Goal: Task Accomplishment & Management: Manage account settings

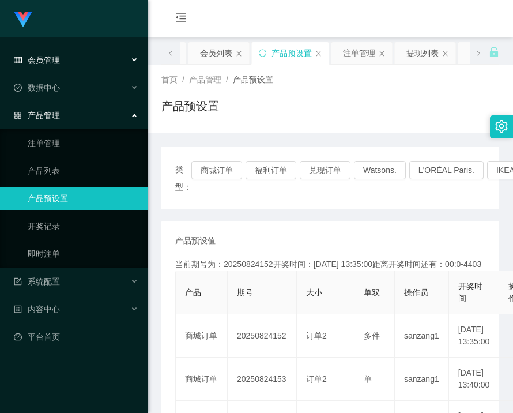
click at [39, 61] on span "会员管理" at bounding box center [37, 59] width 46 height 9
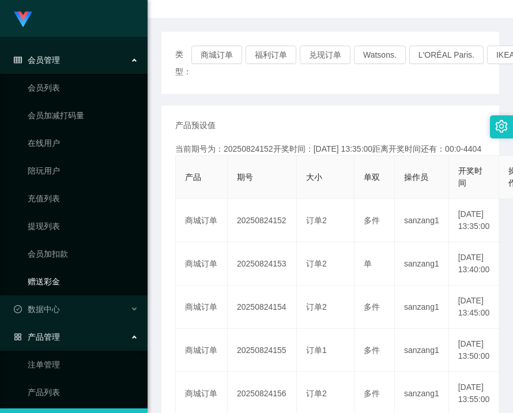
click at [56, 284] on link "赠送彩金" at bounding box center [83, 281] width 111 height 23
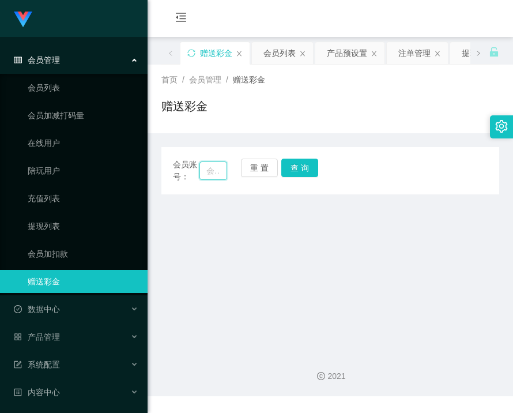
click at [211, 172] on input "text" at bounding box center [213, 170] width 28 height 18
paste input "Suvy2121"
type input "Suvy2121"
click at [299, 172] on button "查 询" at bounding box center [299, 168] width 37 height 18
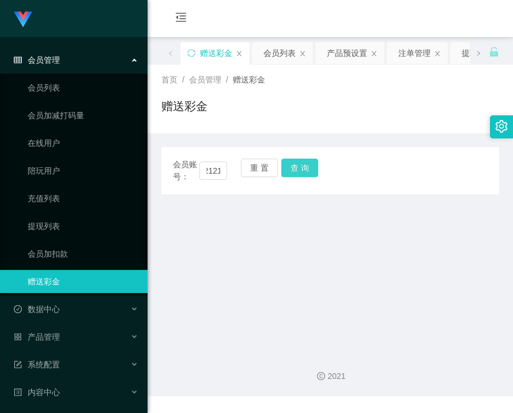
scroll to position [0, 0]
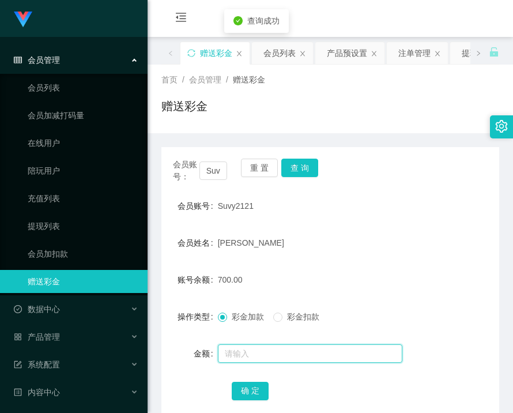
click at [278, 345] on input "text" at bounding box center [310, 353] width 184 height 18
type input "1300"
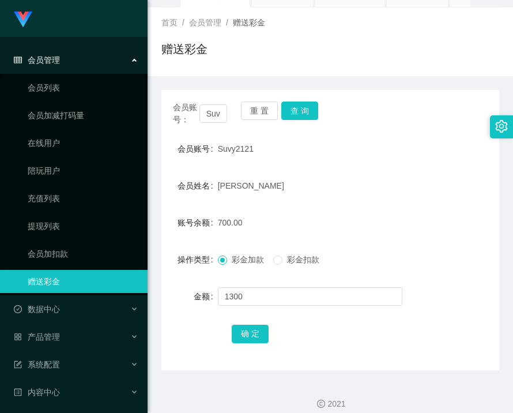
scroll to position [58, 0]
click at [253, 334] on button "确 定" at bounding box center [250, 333] width 37 height 18
click at [64, 329] on div "产品管理" at bounding box center [74, 336] width 148 height 23
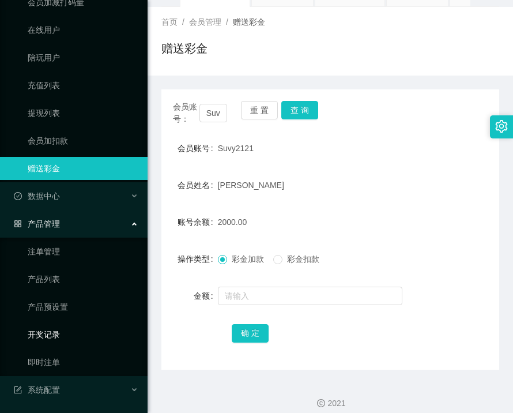
scroll to position [115, 0]
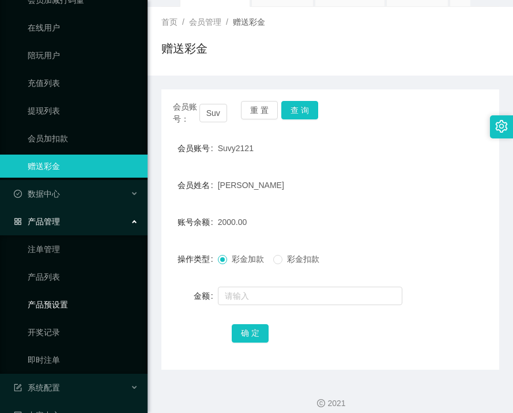
click at [64, 305] on link "产品预设置" at bounding box center [83, 304] width 111 height 23
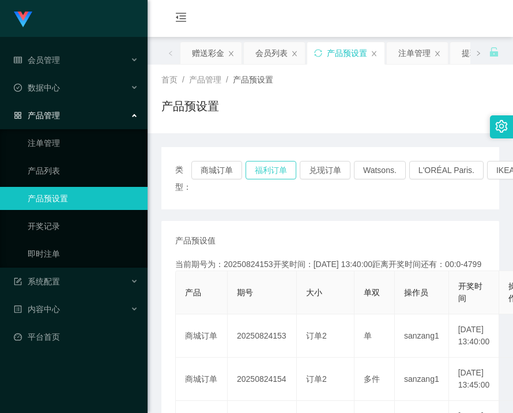
click at [251, 169] on button "福利订单" at bounding box center [271, 170] width 51 height 18
drag, startPoint x: 251, startPoint y: 169, endPoint x: 231, endPoint y: 168, distance: 20.2
click at [251, 169] on button "福利订单" at bounding box center [271, 170] width 51 height 18
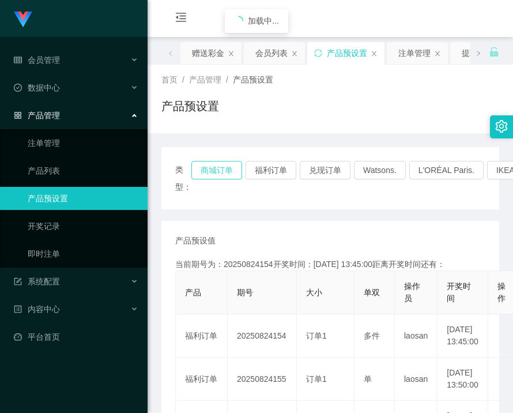
click at [224, 167] on button "商城订单" at bounding box center [216, 170] width 51 height 18
drag, startPoint x: 225, startPoint y: 167, endPoint x: 255, endPoint y: 172, distance: 29.9
click at [229, 167] on button "商城订单" at bounding box center [216, 170] width 51 height 18
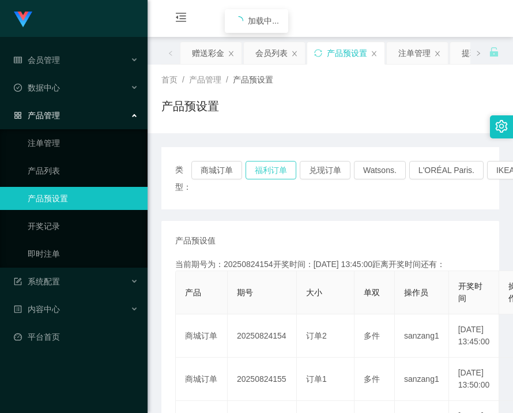
click at [262, 172] on button "福利订单" at bounding box center [271, 170] width 51 height 18
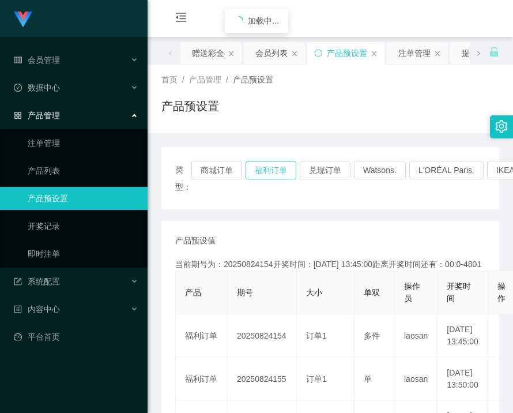
click at [262, 172] on button "福利订单" at bounding box center [271, 170] width 51 height 18
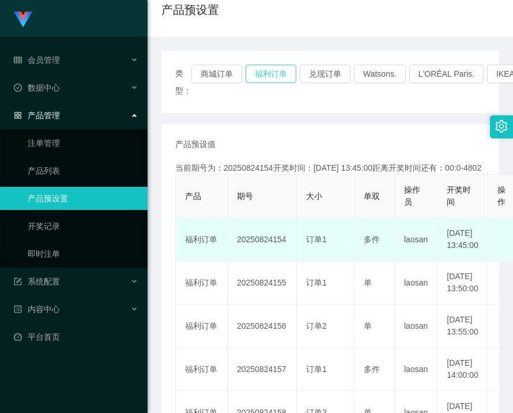
scroll to position [115, 0]
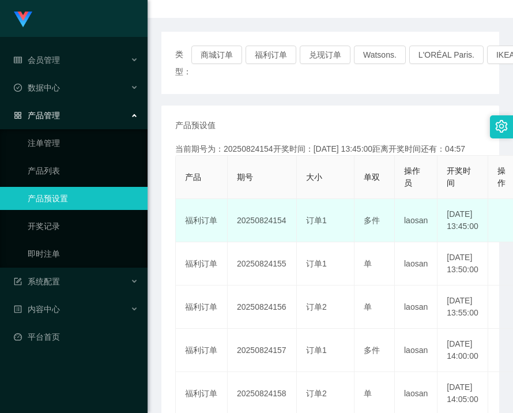
click at [256, 229] on td "20250824154" at bounding box center [262, 220] width 69 height 43
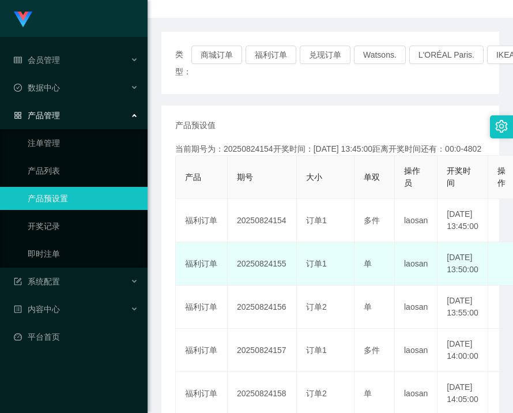
copy td "20250824154"
click at [371, 270] on td "单" at bounding box center [375, 263] width 40 height 43
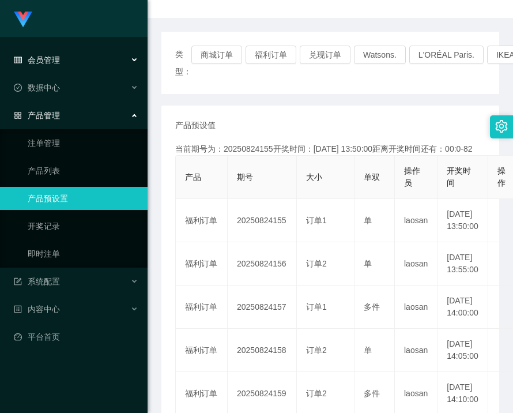
click at [54, 65] on div "会员管理" at bounding box center [74, 59] width 148 height 23
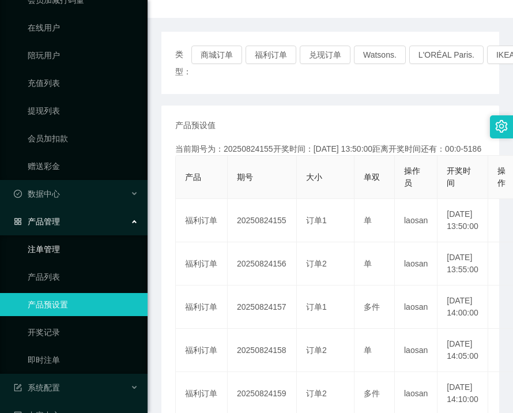
click at [48, 251] on link "注单管理" at bounding box center [83, 249] width 111 height 23
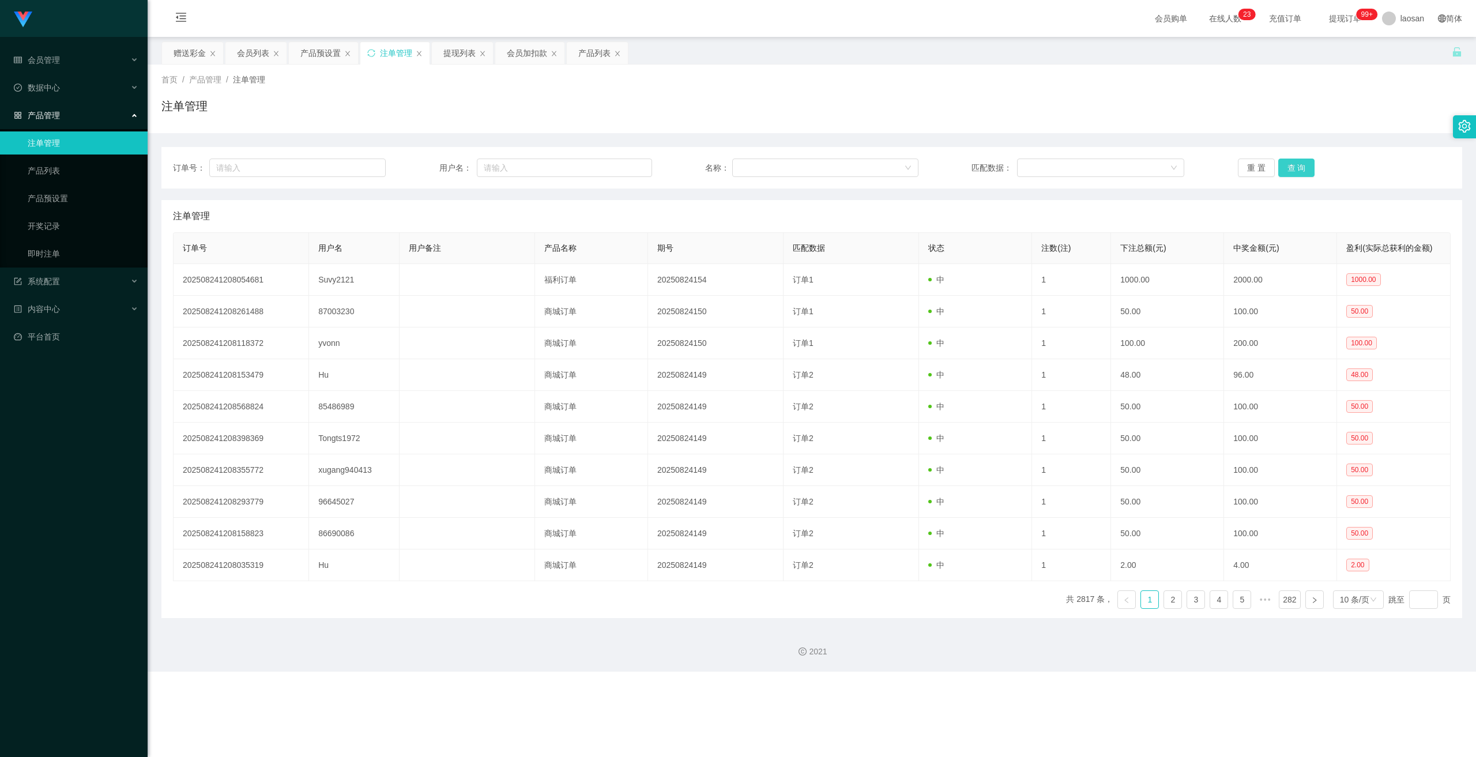
click at [512, 165] on button "查 询" at bounding box center [1296, 168] width 37 height 18
click at [512, 168] on button "查 询" at bounding box center [1296, 168] width 37 height 18
click at [512, 168] on div "重 置 查 询" at bounding box center [1344, 168] width 213 height 18
click at [512, 168] on button "查 询" at bounding box center [1296, 168] width 37 height 18
click at [512, 168] on div "重 置 查 询" at bounding box center [1344, 168] width 213 height 18
